Goal: Task Accomplishment & Management: Use online tool/utility

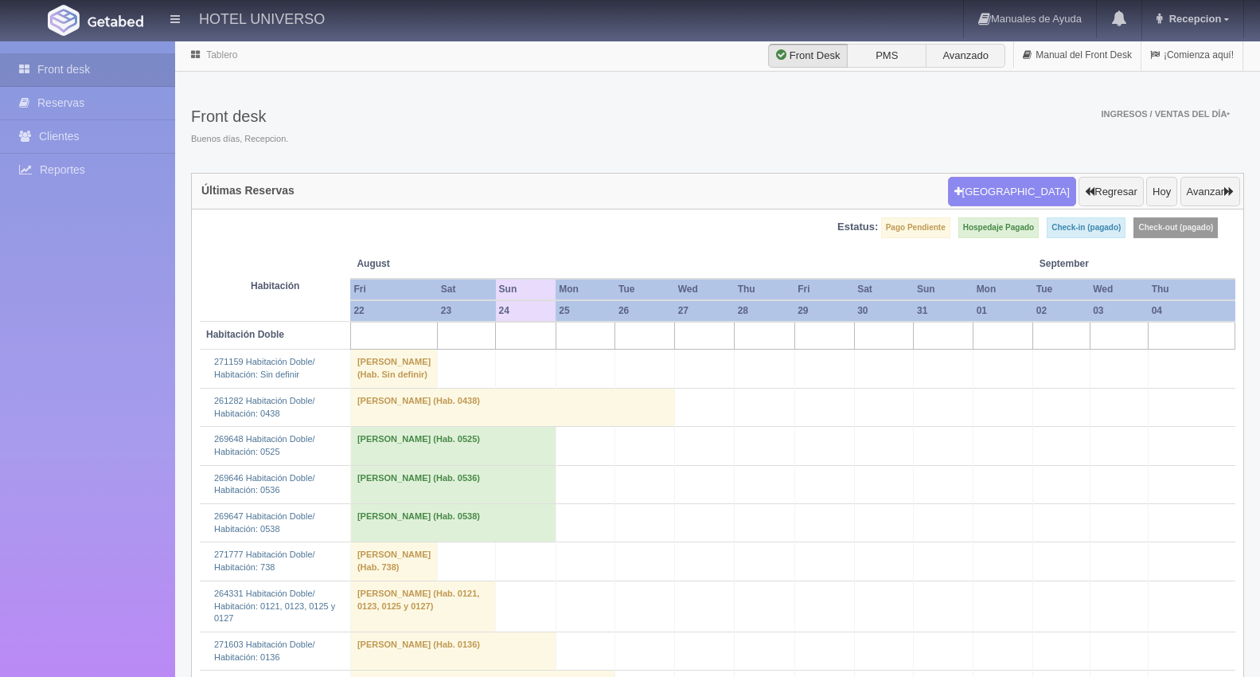
scroll to position [3096, 0]
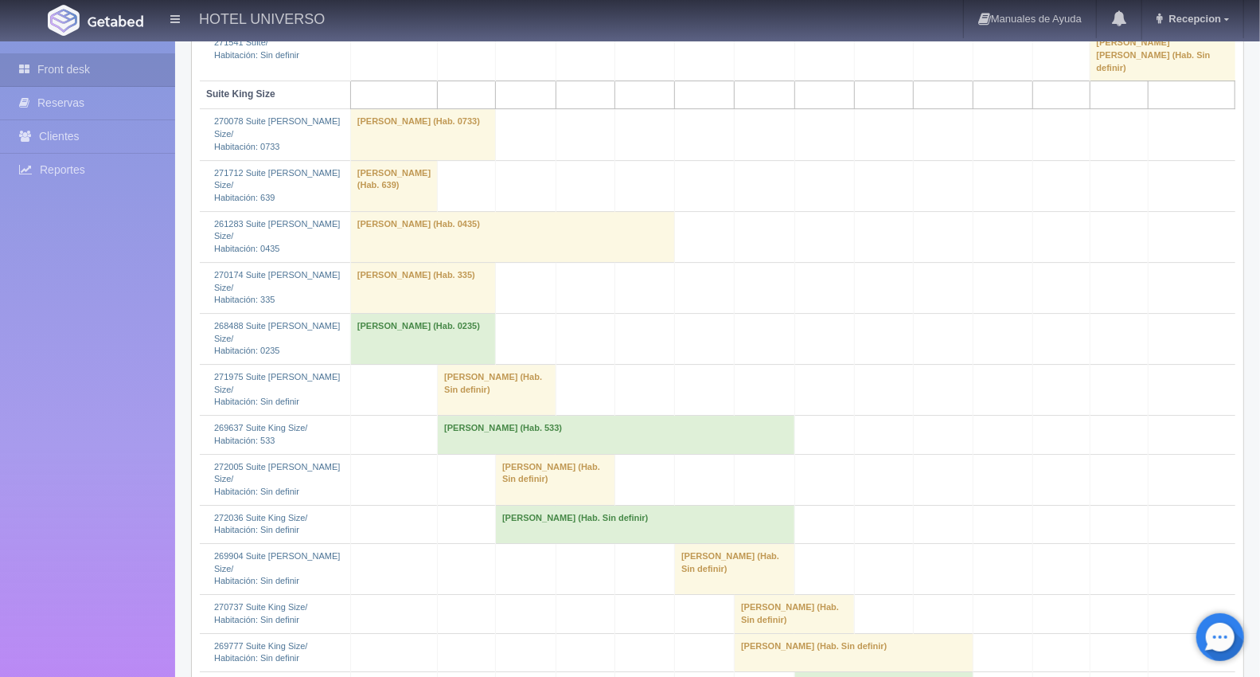
drag, startPoint x: 457, startPoint y: 380, endPoint x: 490, endPoint y: 402, distance: 39.5
click at [459, 381] on td "[PERSON_NAME] (Hab. Sin definir)" at bounding box center [497, 390] width 119 height 51
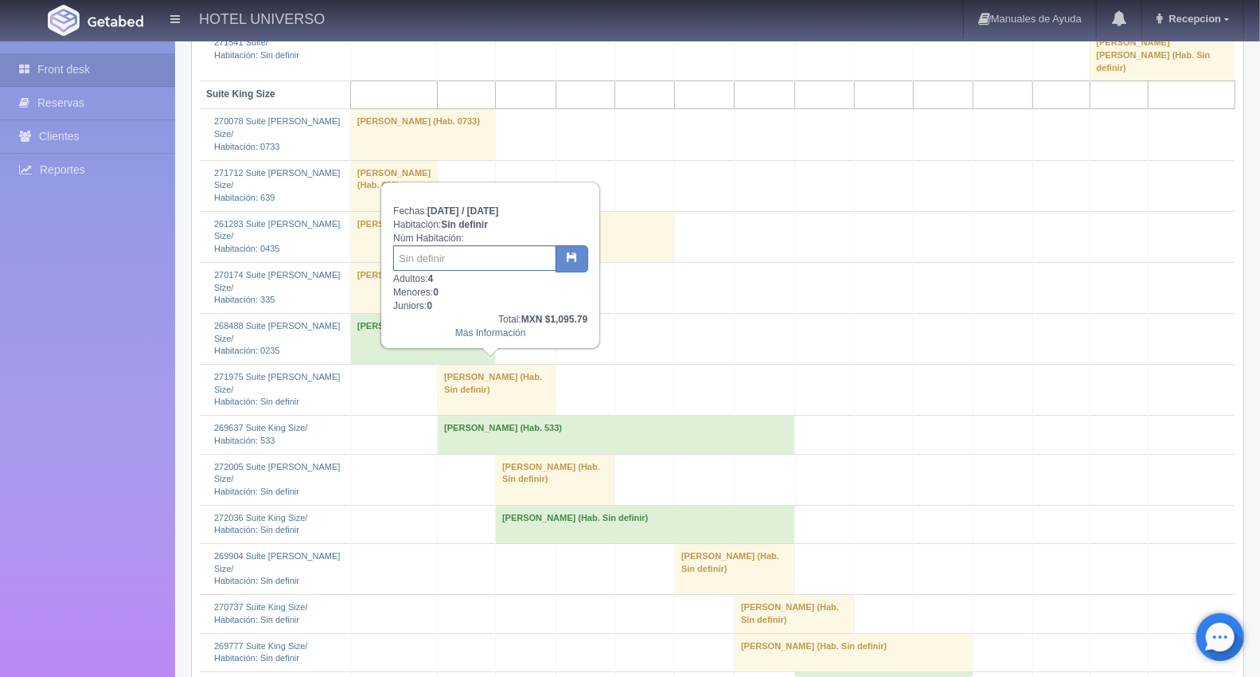
click at [473, 260] on input "text" at bounding box center [474, 257] width 163 height 25
type input "135"
click at [576, 252] on icon "button" at bounding box center [572, 257] width 10 height 10
